Goal: Task Accomplishment & Management: Use online tool/utility

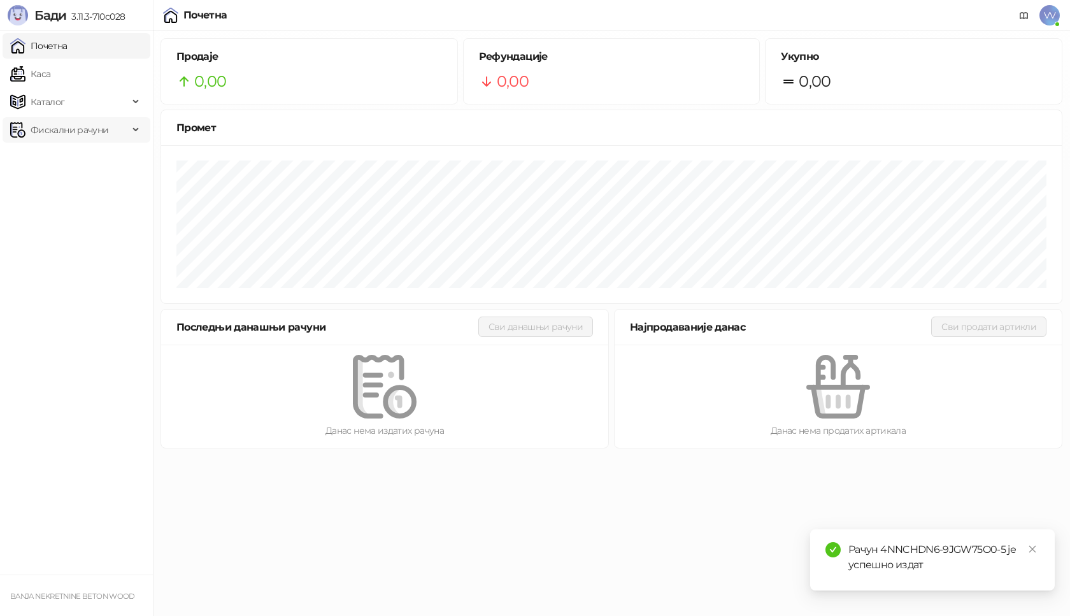
click at [63, 132] on span "Фискални рачуни" at bounding box center [70, 129] width 78 height 25
click at [66, 152] on link "Издати рачуни" at bounding box center [57, 157] width 85 height 25
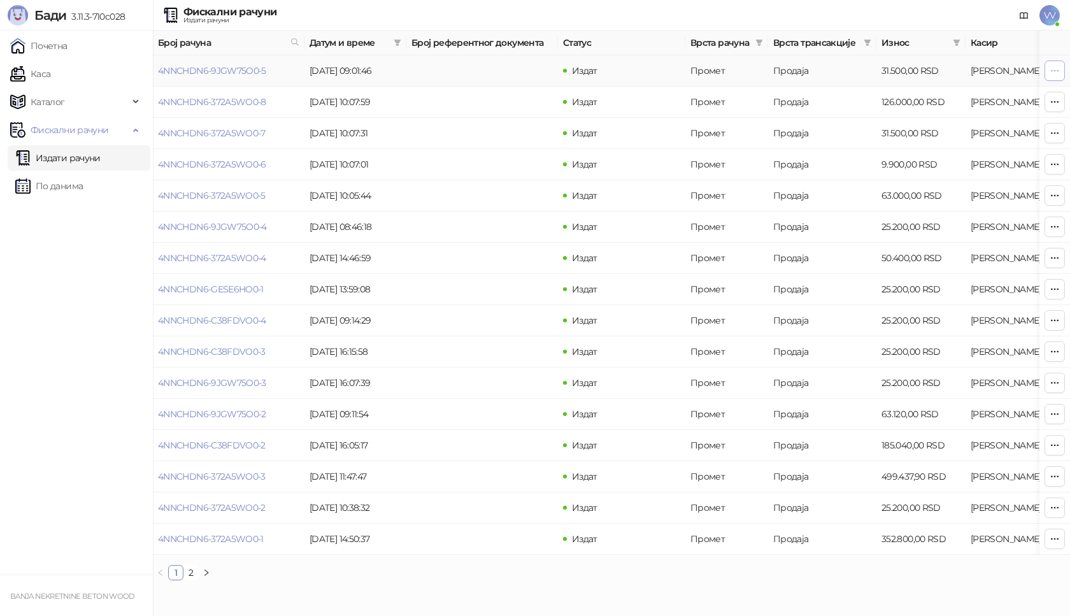
click at [1058, 66] on icon "button" at bounding box center [1054, 71] width 10 height 10
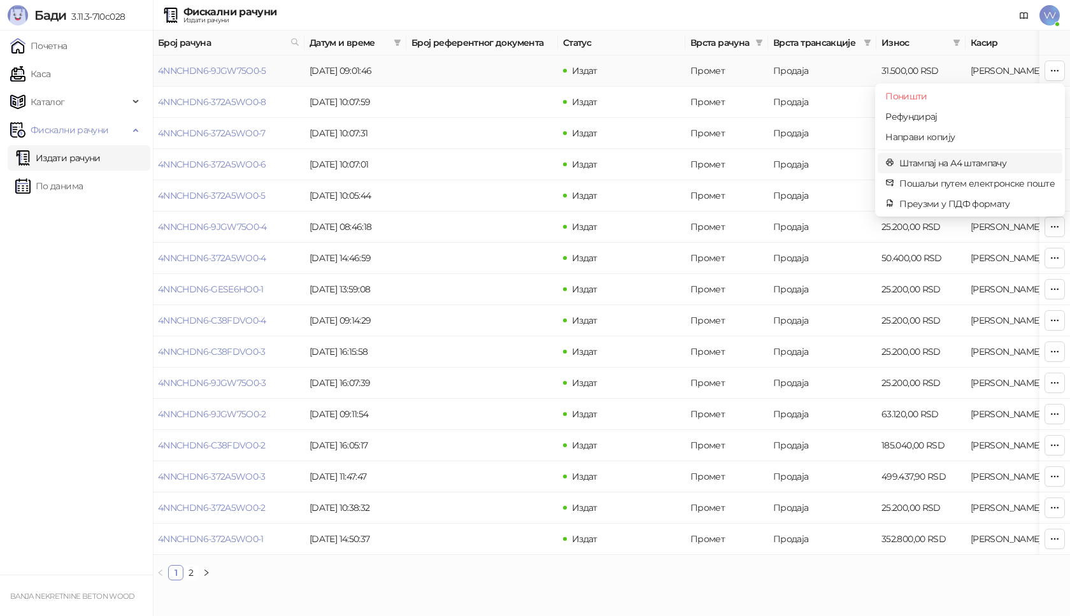
click at [911, 168] on span "Штампај на А4 штампачу" at bounding box center [976, 163] width 155 height 14
